Goal: Check status: Check status

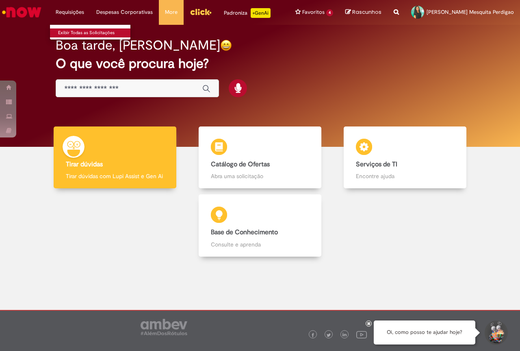
click at [79, 32] on link "Exibir Todas as Solicitações" at bounding box center [94, 32] width 89 height 9
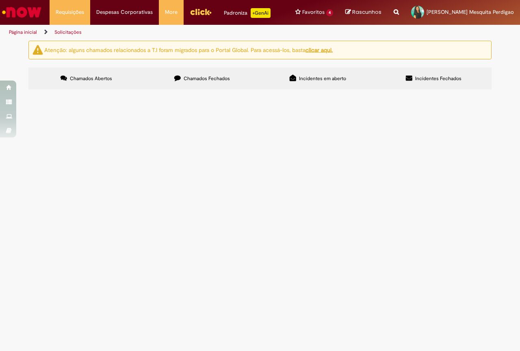
click at [211, 78] on span "Chamados Fechados" at bounding box center [207, 78] width 46 height 7
click at [119, 78] on label "Chamados Abertos" at bounding box center [86, 78] width 116 height 22
click at [74, 33] on link "Exibir Todas as Solicitações" at bounding box center [94, 32] width 89 height 9
drag, startPoint x: 434, startPoint y: 83, endPoint x: 395, endPoint y: 82, distance: 39.0
click at [433, 83] on label "Incidentes Fechados" at bounding box center [434, 78] width 116 height 22
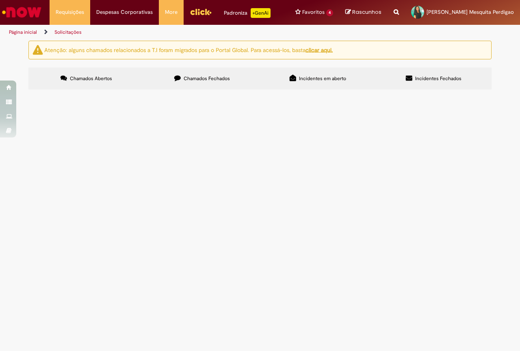
click at [208, 79] on span "Chamados Fechados" at bounding box center [207, 78] width 46 height 7
click at [319, 48] on u "clicar aqui." at bounding box center [319, 49] width 27 height 7
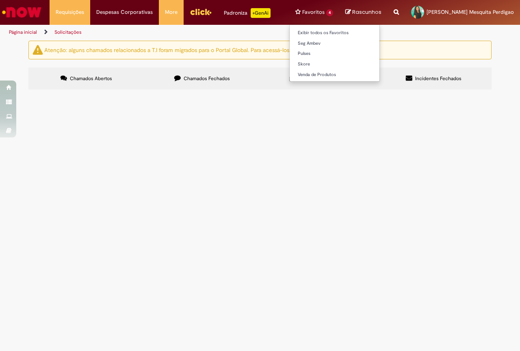
click at [328, 10] on li "Favoritos 4 Exibir todos os Favoritos Seg Ambev Pulses Skore Venda de Produtos" at bounding box center [314, 12] width 50 height 24
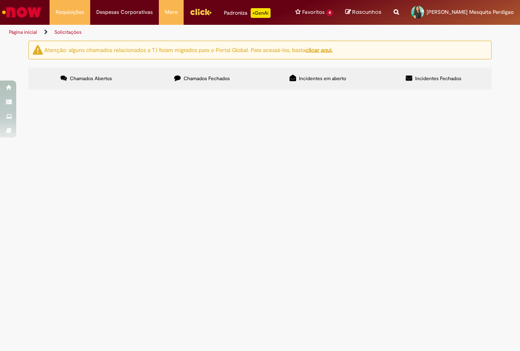
click at [0, 0] on div at bounding box center [0, 0] width 0 height 0
click at [0, 0] on button at bounding box center [0, 0] width 0 height 0
click at [102, 80] on span "Chamados Abertos" at bounding box center [91, 78] width 42 height 7
